Goal: Information Seeking & Learning: Learn about a topic

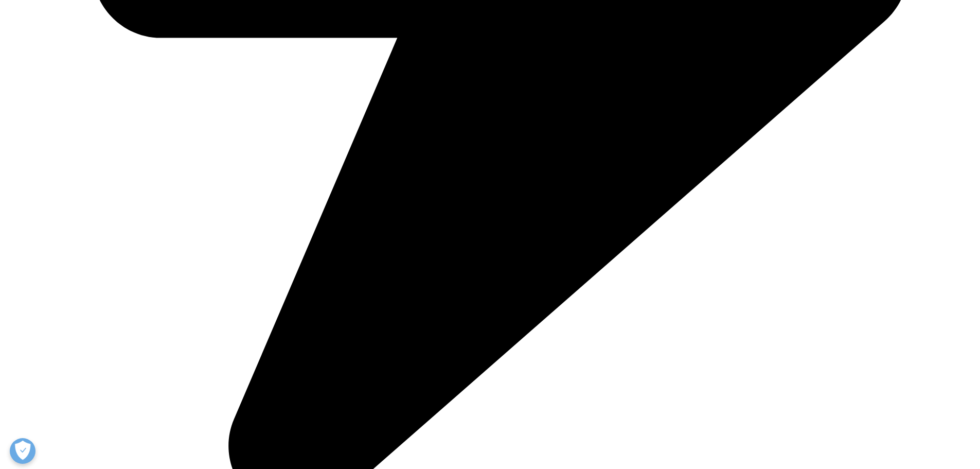
scroll to position [823, 0]
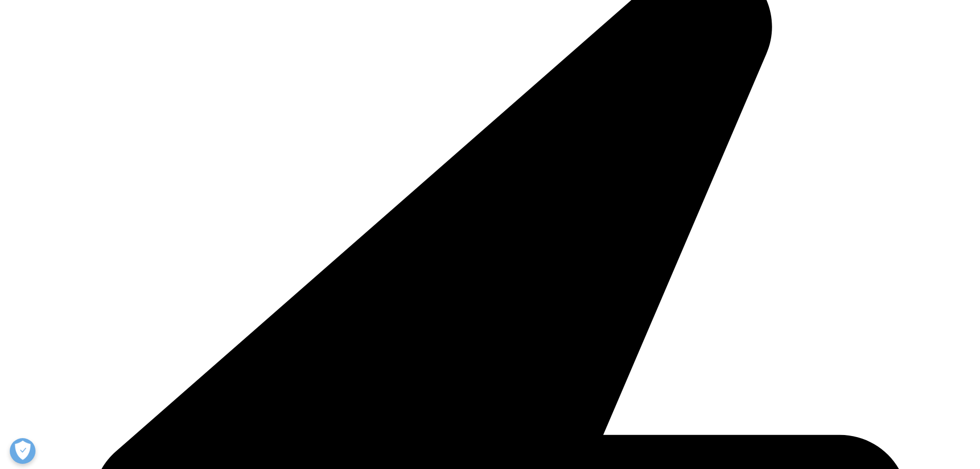
scroll to position [1441, 0]
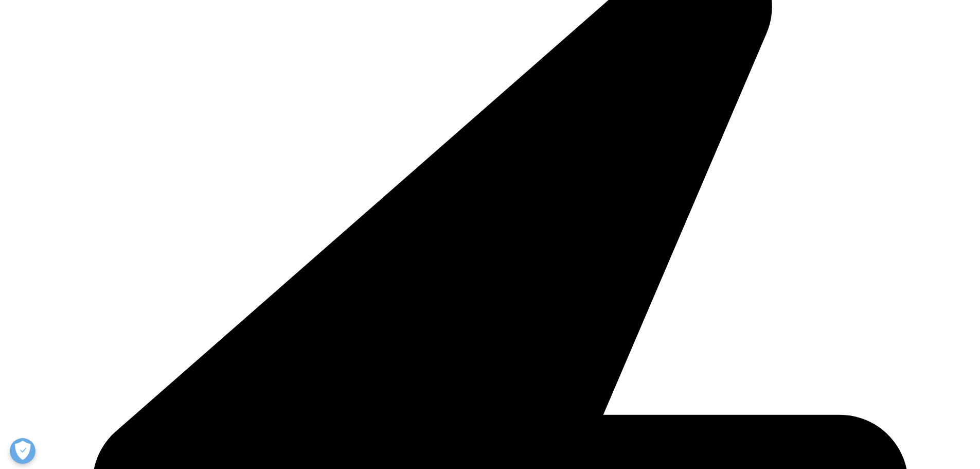
drag, startPoint x: 329, startPoint y: 334, endPoint x: 493, endPoint y: 352, distance: 165.1
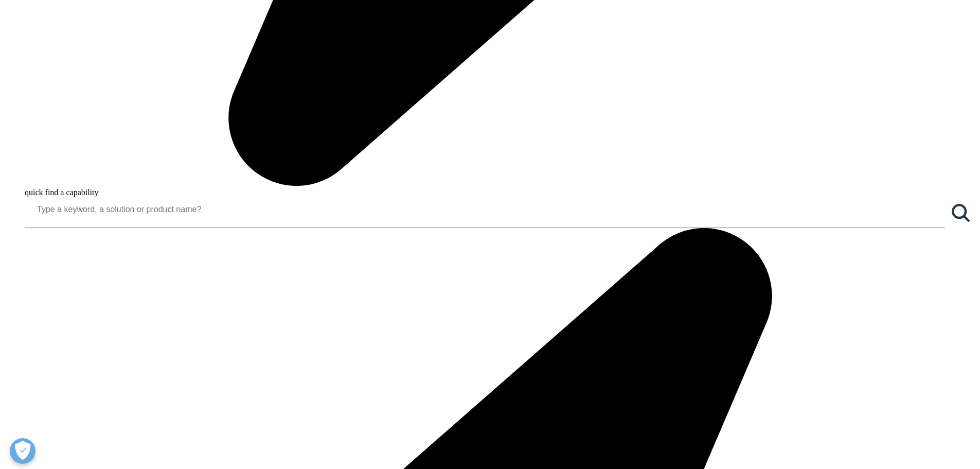
copy p "ow does the weight loss delivered by small molecule-based oral therapies compar…"
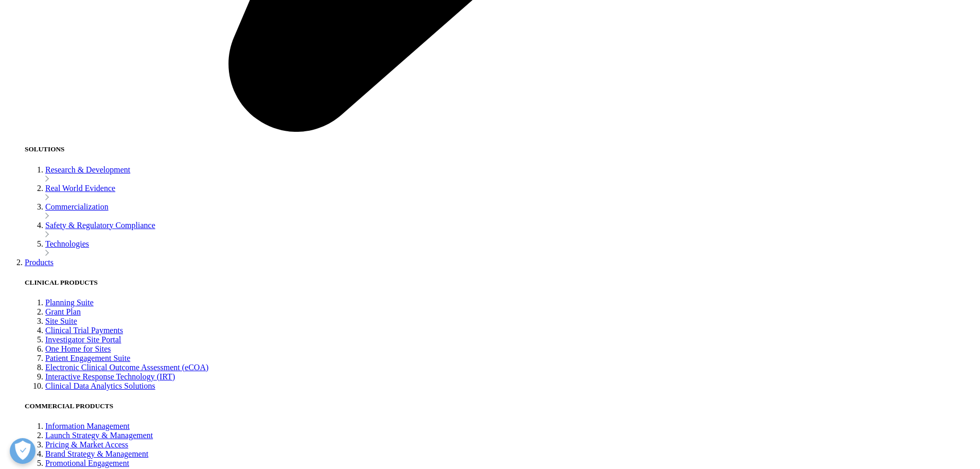
scroll to position [2675, 0]
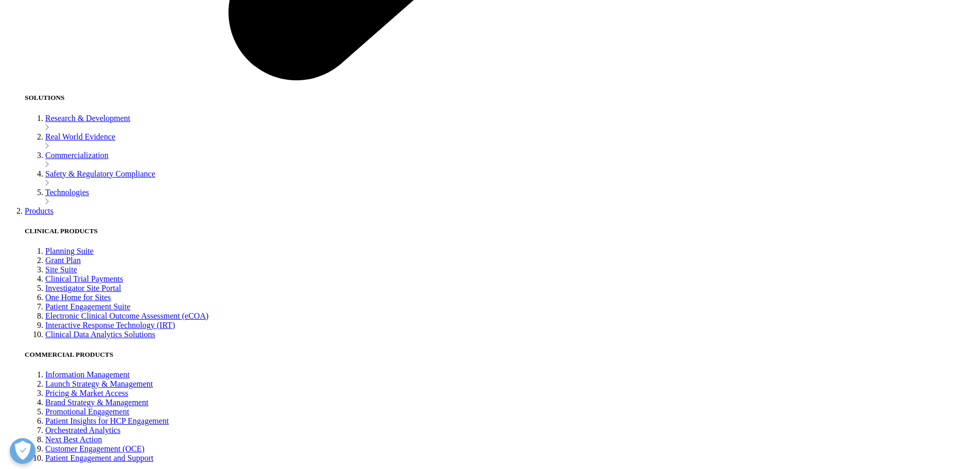
drag, startPoint x: 531, startPoint y: 337, endPoint x: 506, endPoint y: 357, distance: 31.8
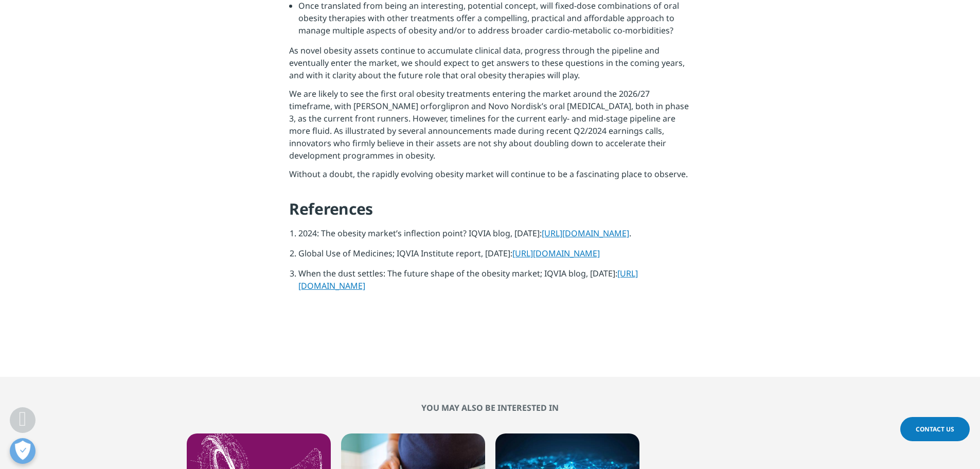
click at [347, 168] on p "We are likely to see the first oral obesity treatments entering the market arou…" at bounding box center [490, 127] width 402 height 80
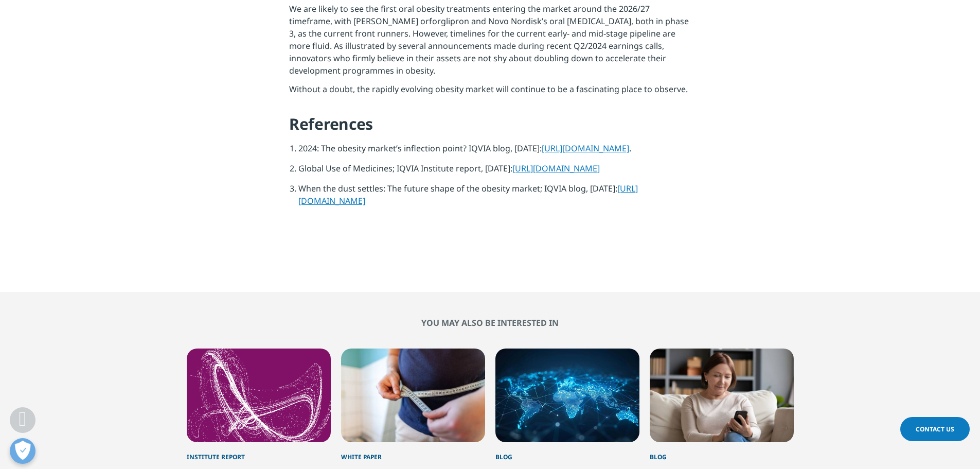
scroll to position [2778, 0]
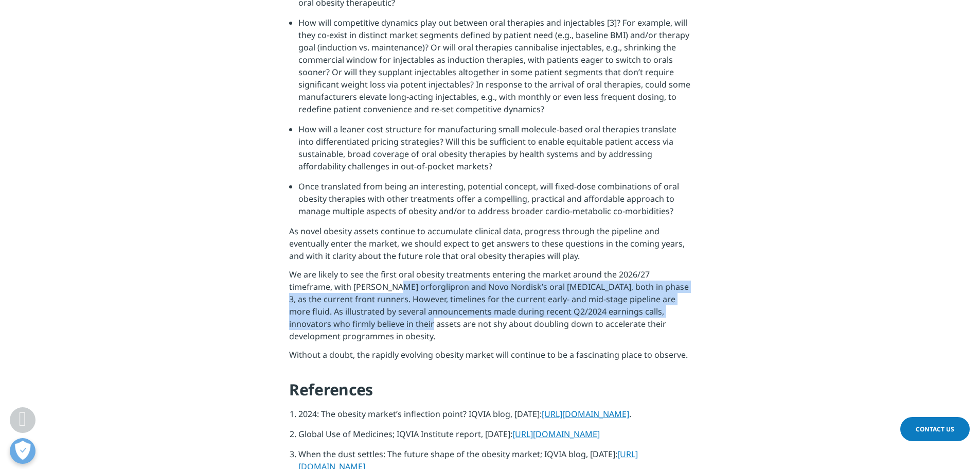
drag, startPoint x: 338, startPoint y: 274, endPoint x: 340, endPoint y: 322, distance: 47.9
click at [340, 322] on p "We are likely to see the first oral obesity treatments entering the market arou…" at bounding box center [490, 308] width 402 height 80
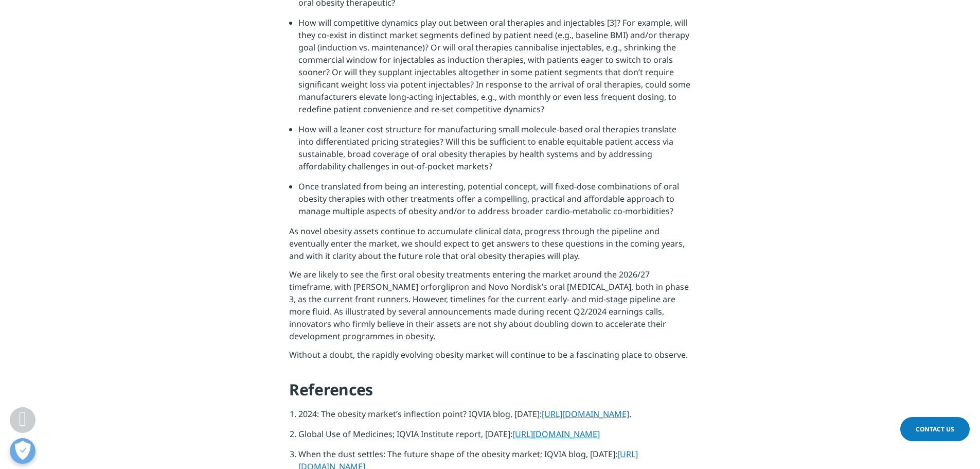
click at [471, 201] on li "Once translated from being an interesting, potential concept, will fixed-dose c…" at bounding box center [494, 202] width 393 height 45
